Goal: Task Accomplishment & Management: Complete application form

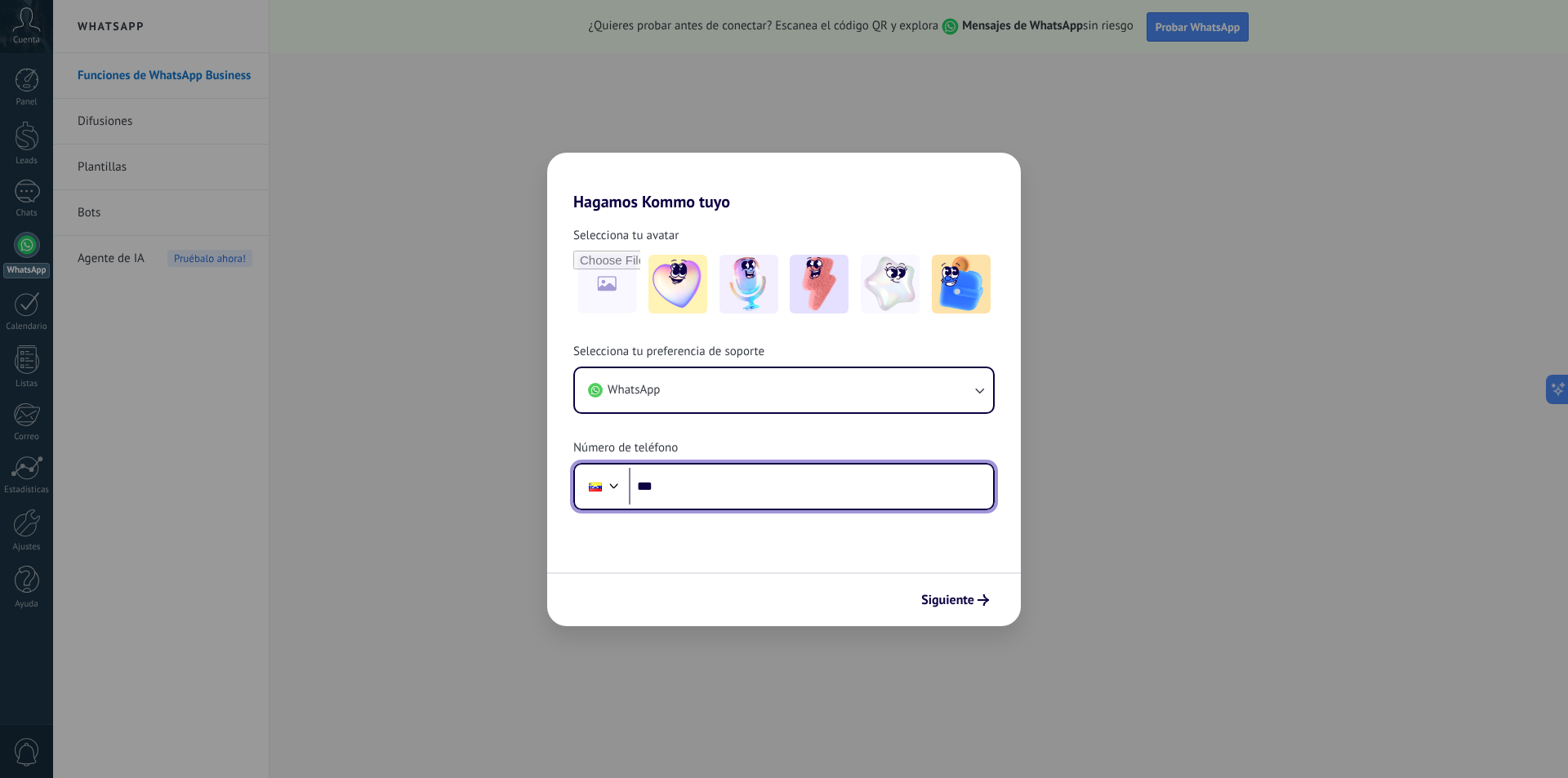
click at [682, 494] on input "***" at bounding box center [811, 487] width 364 height 38
click at [511, 216] on div "Hagamos Kommo tuyo Selecciona tu avatar Selecciona tu preferencia de soporte Wh…" at bounding box center [784, 389] width 1568 height 778
click at [671, 497] on input "***" at bounding box center [811, 487] width 364 height 38
type input "*******"
